Goal: Task Accomplishment & Management: Manage account settings

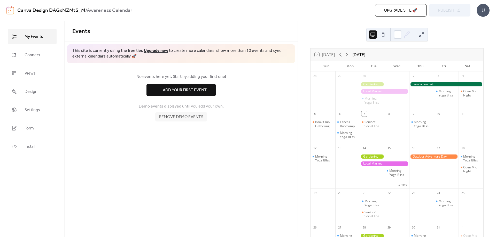
click at [187, 119] on span "Remove demo events" at bounding box center [181, 117] width 44 height 6
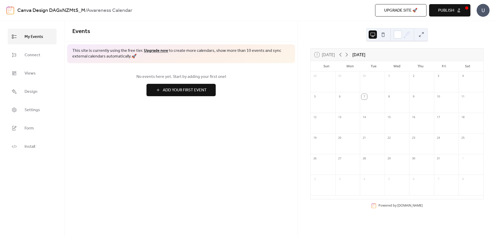
click at [236, 186] on div "Events This site is currently using the free tier. Upgrade now to create more c…" at bounding box center [181, 129] width 233 height 216
click at [347, 53] on icon at bounding box center [346, 55] width 6 height 6
click at [343, 56] on icon at bounding box center [340, 55] width 6 height 6
click at [249, 101] on div "No events here yet. Start by adding your first one! Add Your First Event" at bounding box center [181, 84] width 233 height 43
click at [33, 94] on span "Design" at bounding box center [31, 92] width 13 height 8
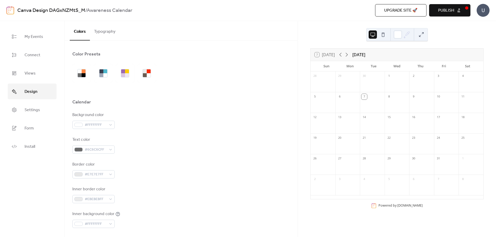
click at [108, 33] on button "Typography" at bounding box center [105, 30] width 30 height 19
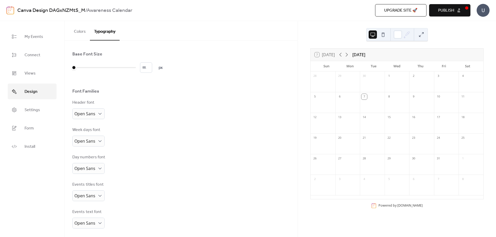
click at [170, 144] on div "Week days font Open Sans" at bounding box center [180, 137] width 217 height 20
click at [176, 132] on div "Week days font Open Sans" at bounding box center [180, 137] width 217 height 20
